Goal: Find specific page/section: Find specific page/section

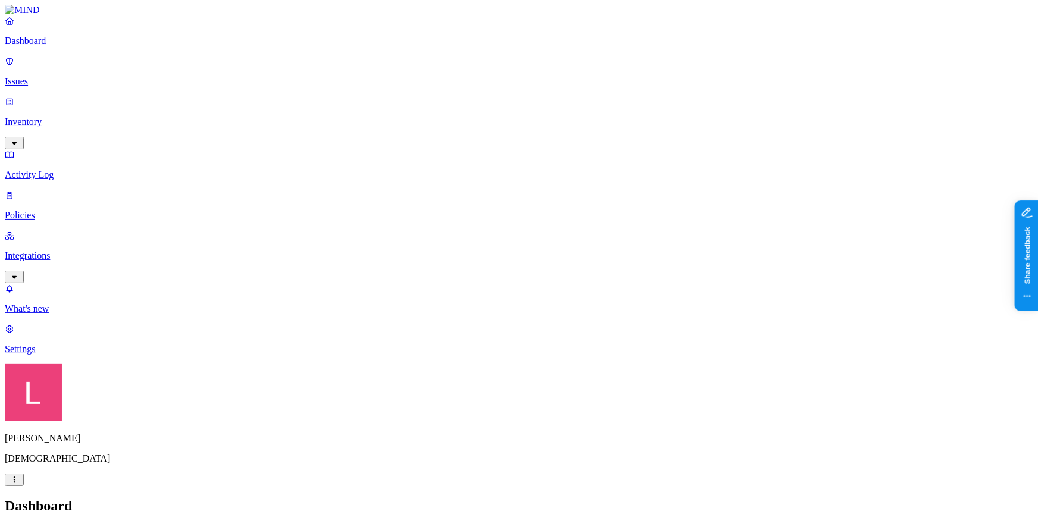
click at [71, 355] on p "Settings" at bounding box center [519, 349] width 1029 height 11
click at [71, 210] on p "Policies" at bounding box center [519, 215] width 1029 height 11
click at [65, 102] on link "Inventory" at bounding box center [519, 121] width 1029 height 51
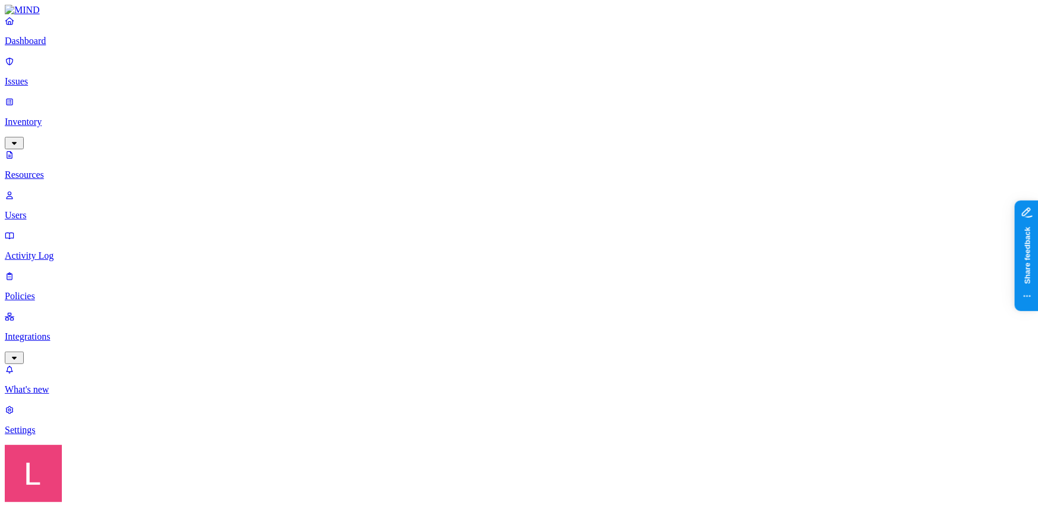
type input ","
type input "[DOMAIN_NAME]"
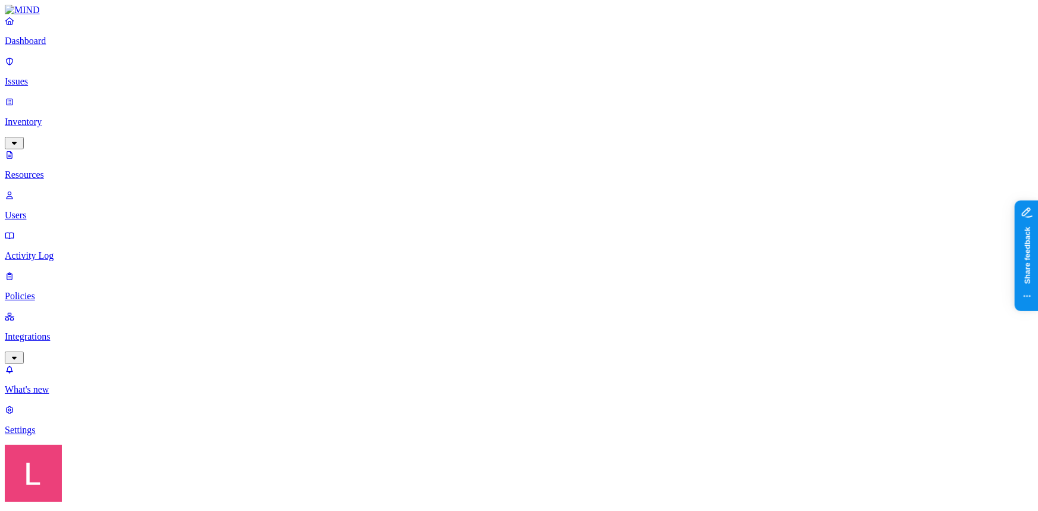
drag, startPoint x: 210, startPoint y: 46, endPoint x: 115, endPoint y: 50, distance: 94.7
type input "cyberhaven"
